Goal: Manage account settings

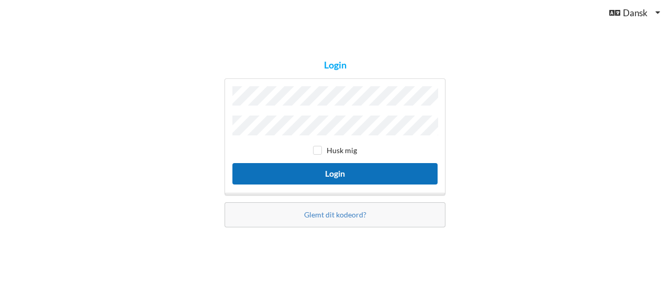
click at [351, 175] on button "Login" at bounding box center [334, 173] width 205 height 21
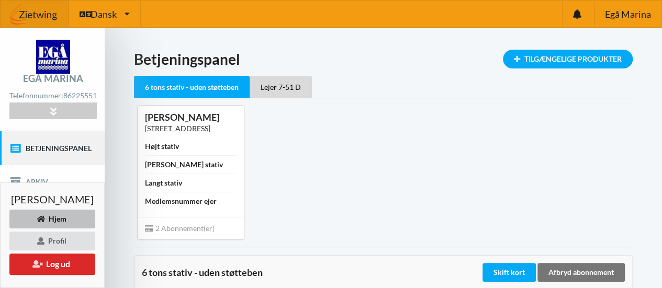
click at [210, 129] on link "[STREET_ADDRESS]" at bounding box center [177, 128] width 65 height 9
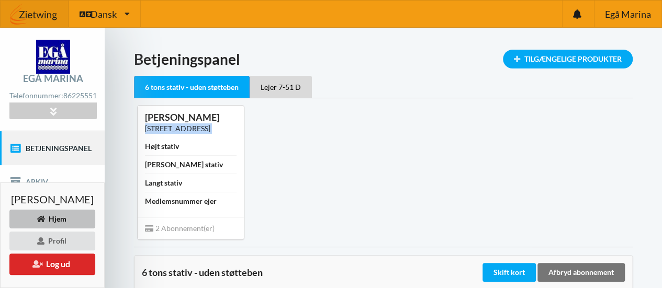
click at [210, 129] on link "[STREET_ADDRESS]" at bounding box center [177, 128] width 65 height 9
click at [203, 131] on link "[STREET_ADDRESS]" at bounding box center [177, 128] width 65 height 9
click at [201, 128] on link "[STREET_ADDRESS]" at bounding box center [177, 128] width 65 height 9
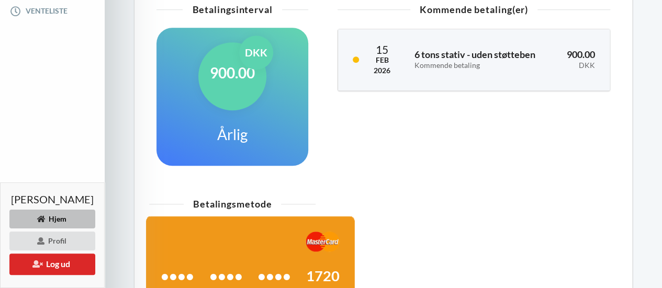
scroll to position [315, 0]
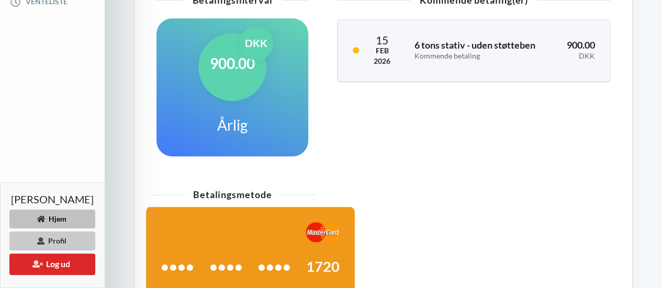
click at [95, 235] on div "Profil" at bounding box center [52, 241] width 86 height 19
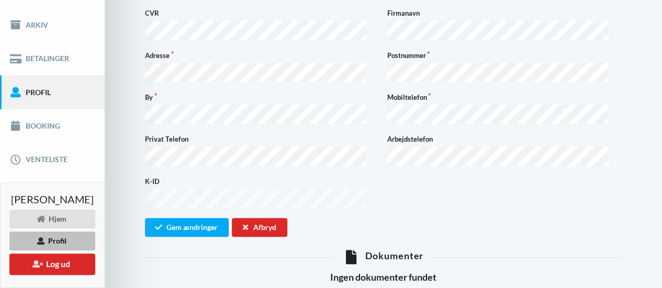
scroll to position [158, 0]
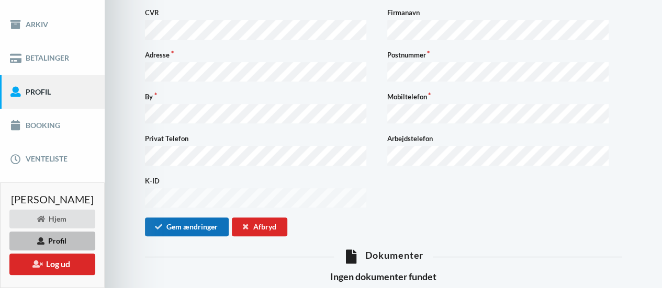
click at [204, 218] on button "Gem ændringer" at bounding box center [187, 227] width 84 height 19
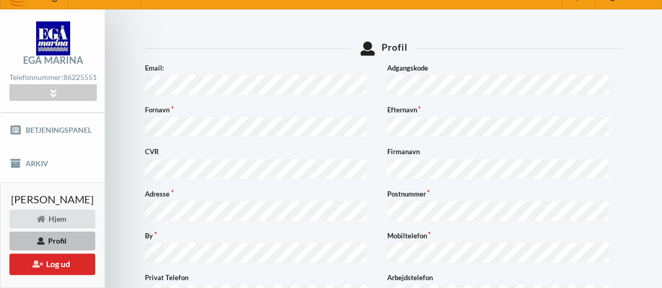
scroll to position [16, 0]
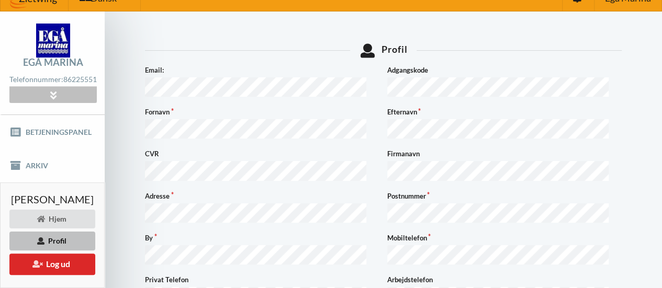
click at [59, 95] on icon at bounding box center [53, 95] width 12 height 9
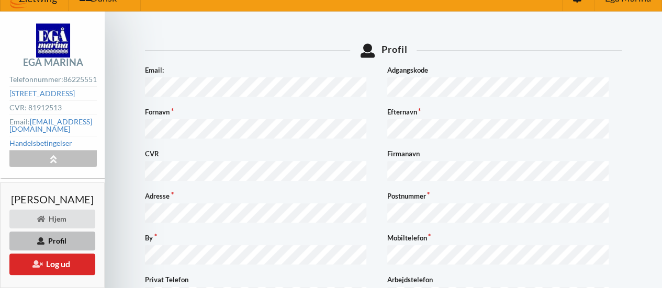
click at [59, 154] on icon at bounding box center [53, 158] width 12 height 9
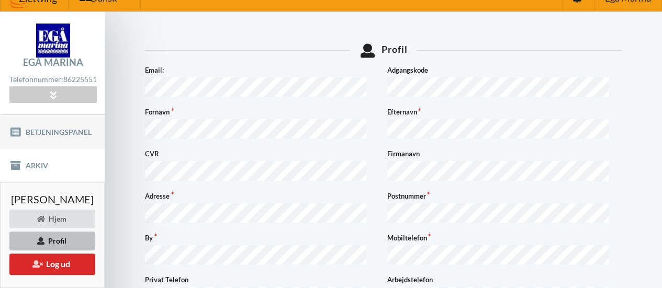
click at [52, 136] on link "Betjeningspanel" at bounding box center [52, 132] width 105 height 34
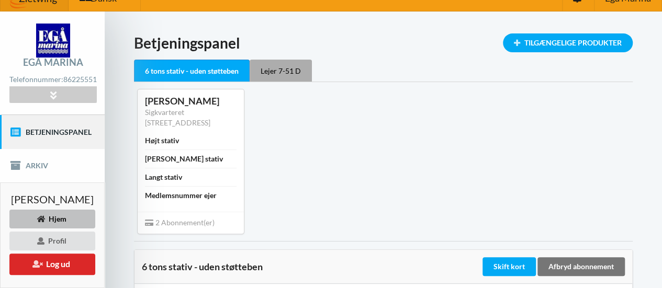
click at [307, 69] on div "Lejer 7-51 D" at bounding box center [281, 71] width 62 height 22
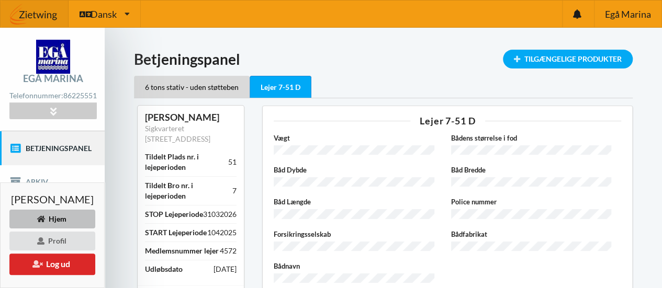
scroll to position [82, 0]
